Goal: Task Accomplishment & Management: Manage account settings

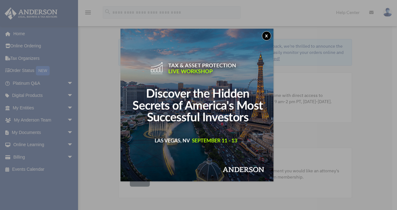
click at [267, 36] on button "x" at bounding box center [266, 35] width 9 height 9
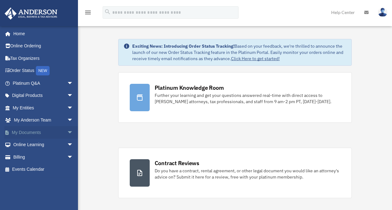
click at [67, 133] on span "arrow_drop_down" at bounding box center [73, 132] width 12 height 13
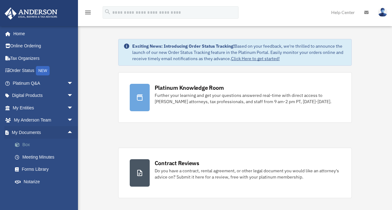
click at [27, 145] on link "Box" at bounding box center [46, 145] width 74 height 12
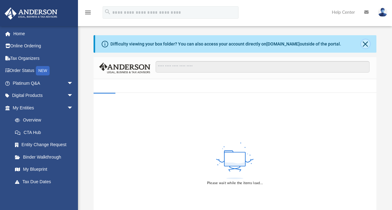
click at [365, 44] on button "Close" at bounding box center [365, 44] width 9 height 9
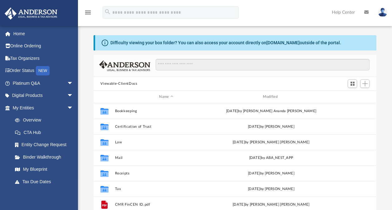
scroll to position [137, 278]
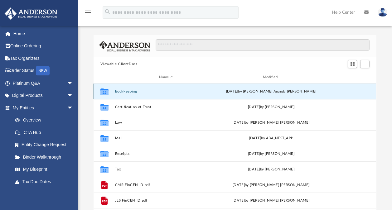
click at [125, 92] on button "Bookkeeping" at bounding box center [166, 92] width 102 height 4
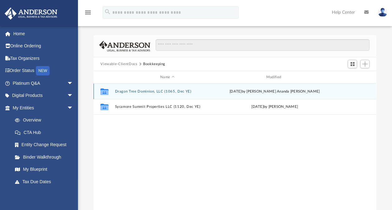
click at [125, 92] on button "Dragon Tree Dominion, LLC (1065, Dec YE)" at bounding box center [167, 92] width 105 height 4
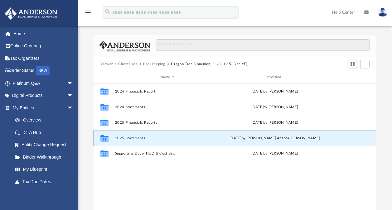
click at [126, 139] on button "2025 Statements" at bounding box center [167, 138] width 105 height 4
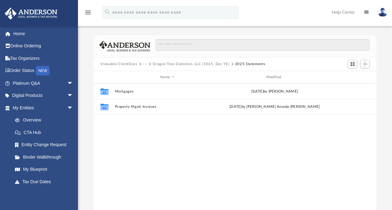
click at [220, 62] on button "Dragon Tree Dominion, LLC (1065, Dec YE)" at bounding box center [191, 64] width 76 height 6
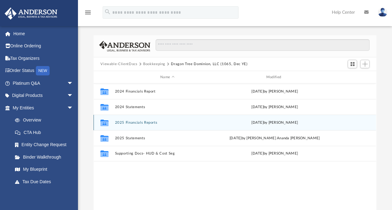
click at [136, 119] on div "Collaborated Folder 2025 Financials Reports Wed Jun 25 2025 by Vanessa Gonzalez" at bounding box center [235, 123] width 283 height 16
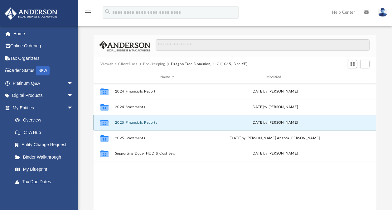
click at [121, 121] on button "2025 Financials Reports" at bounding box center [167, 123] width 105 height 4
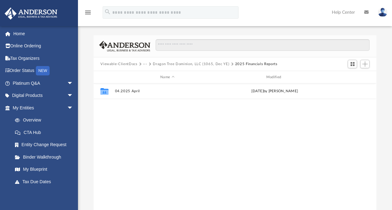
click at [220, 63] on button "Dragon Tree Dominion, LLC (1065, Dec YE)" at bounding box center [191, 64] width 76 height 6
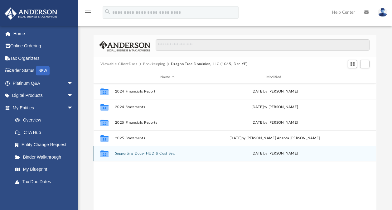
click at [123, 155] on button "Supporting Docs- HUD & Cost Seg" at bounding box center [167, 154] width 105 height 4
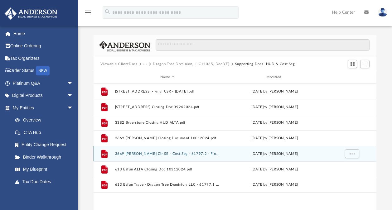
click at [124, 154] on button "3669 Broughton Cir SE - Cost Seg - 61797.2 - Final CSR - 11-31-2024.pdf" at bounding box center [167, 154] width 105 height 4
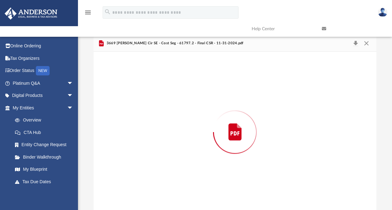
scroll to position [2, 0]
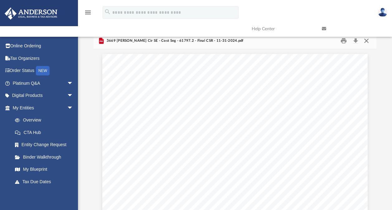
click at [367, 42] on button "Close" at bounding box center [366, 41] width 11 height 10
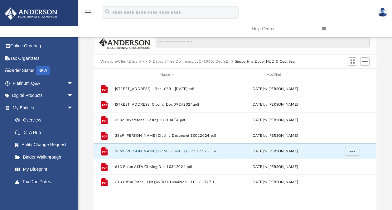
click at [210, 61] on button "Dragon Tree Dominion, LLC (1065, Dec YE)" at bounding box center [191, 62] width 76 height 6
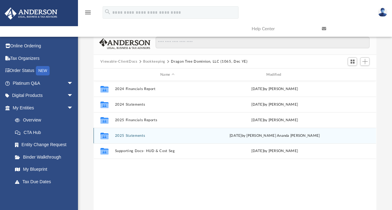
click at [134, 136] on button "2025 Statements" at bounding box center [167, 136] width 105 height 4
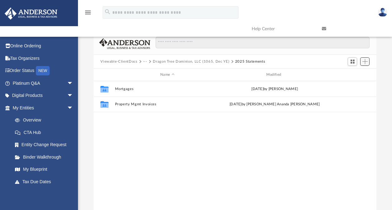
click at [366, 62] on span "Add" at bounding box center [365, 61] width 5 height 5
click at [352, 74] on li "Upload" at bounding box center [356, 74] width 20 height 7
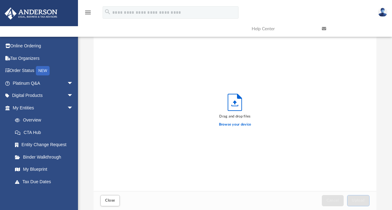
scroll to position [154, 278]
click at [234, 125] on label "Browse your device" at bounding box center [235, 125] width 32 height 6
click at [0, 0] on input "Browse your device" at bounding box center [0, 0] width 0 height 0
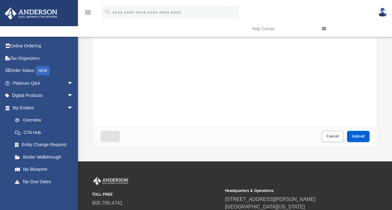
scroll to position [68, 0]
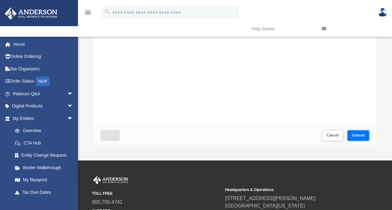
click at [355, 134] on span "Upload" at bounding box center [358, 136] width 13 height 4
